Goal: Share content

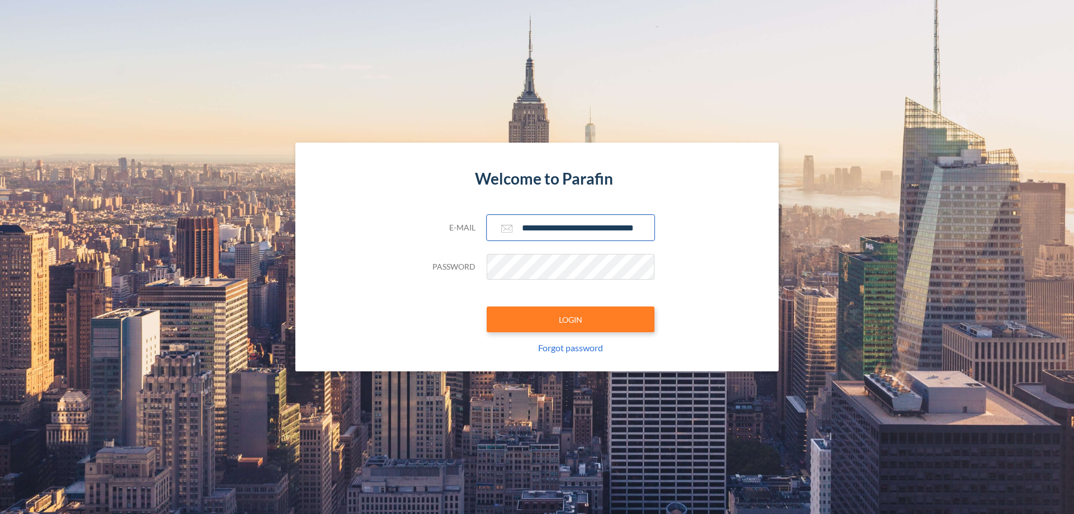
scroll to position [0, 18]
type input "**********"
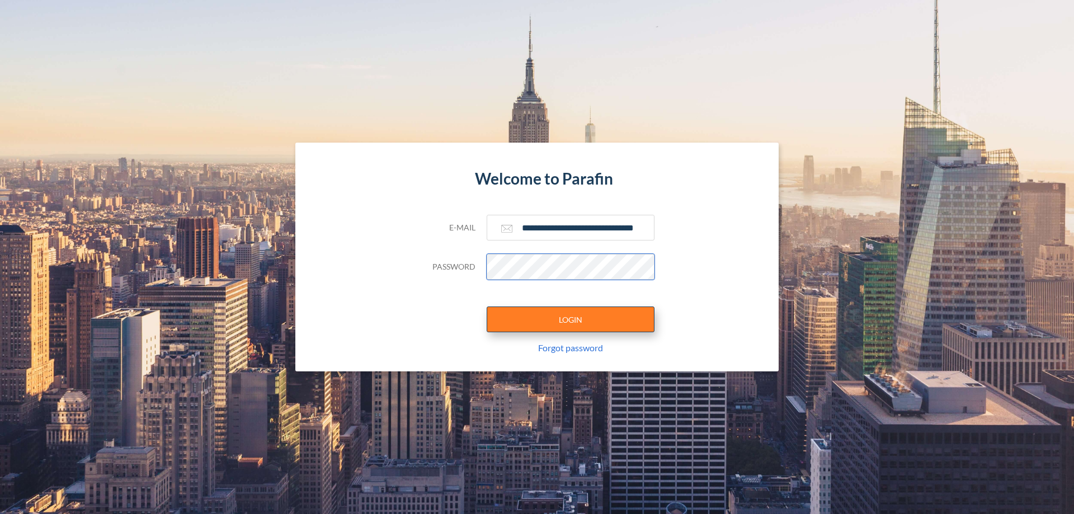
scroll to position [0, 0]
click at [571, 320] on button "LOGIN" at bounding box center [571, 320] width 168 height 26
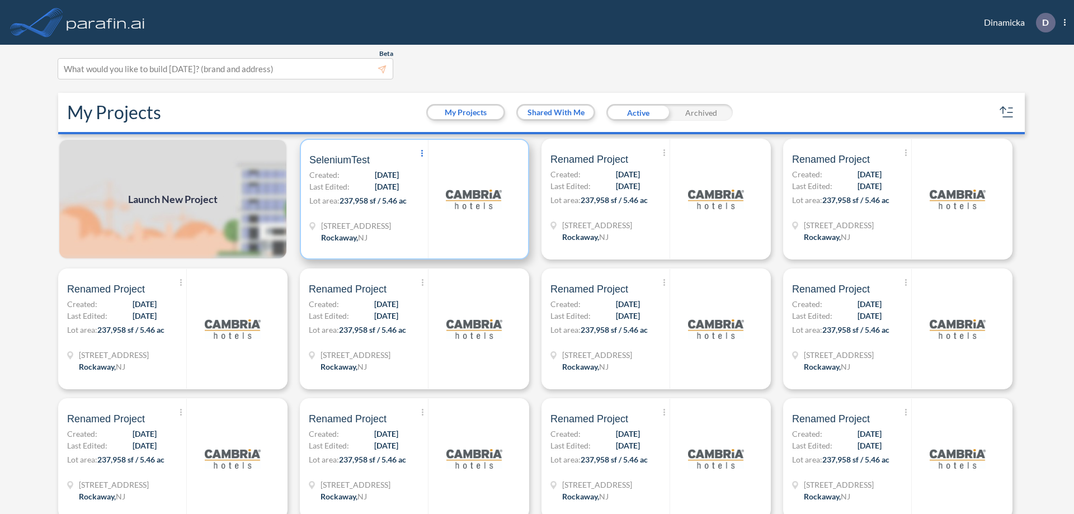
scroll to position [3, 0]
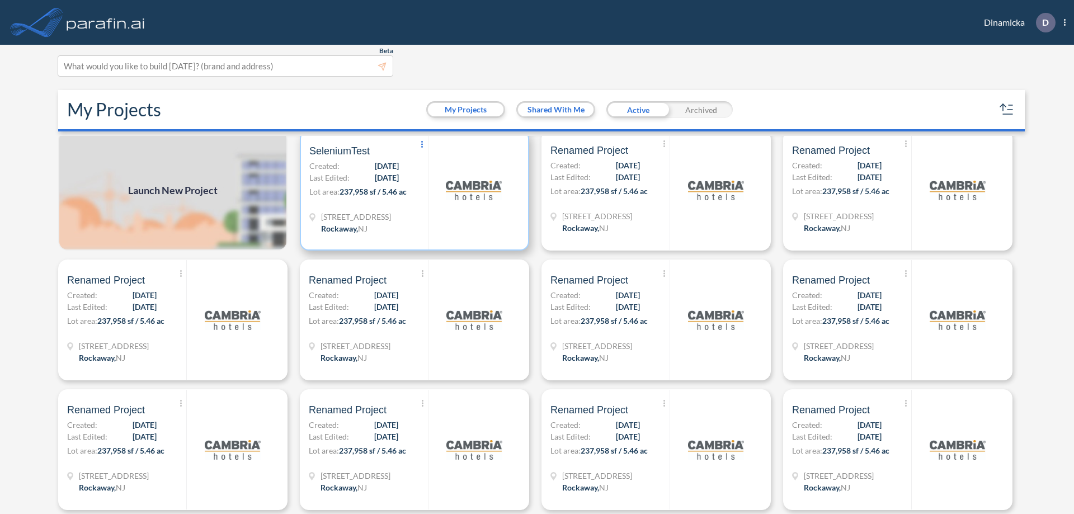
click at [421, 144] on icon at bounding box center [422, 144] width 2 height 7
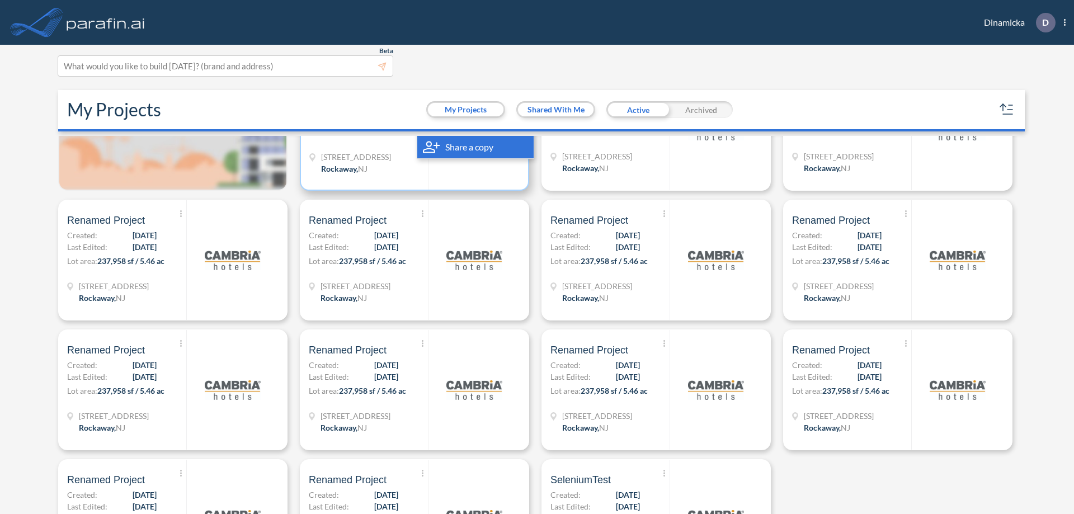
click at [473, 147] on span "Share a copy" at bounding box center [469, 146] width 48 height 13
